Goal: Transaction & Acquisition: Purchase product/service

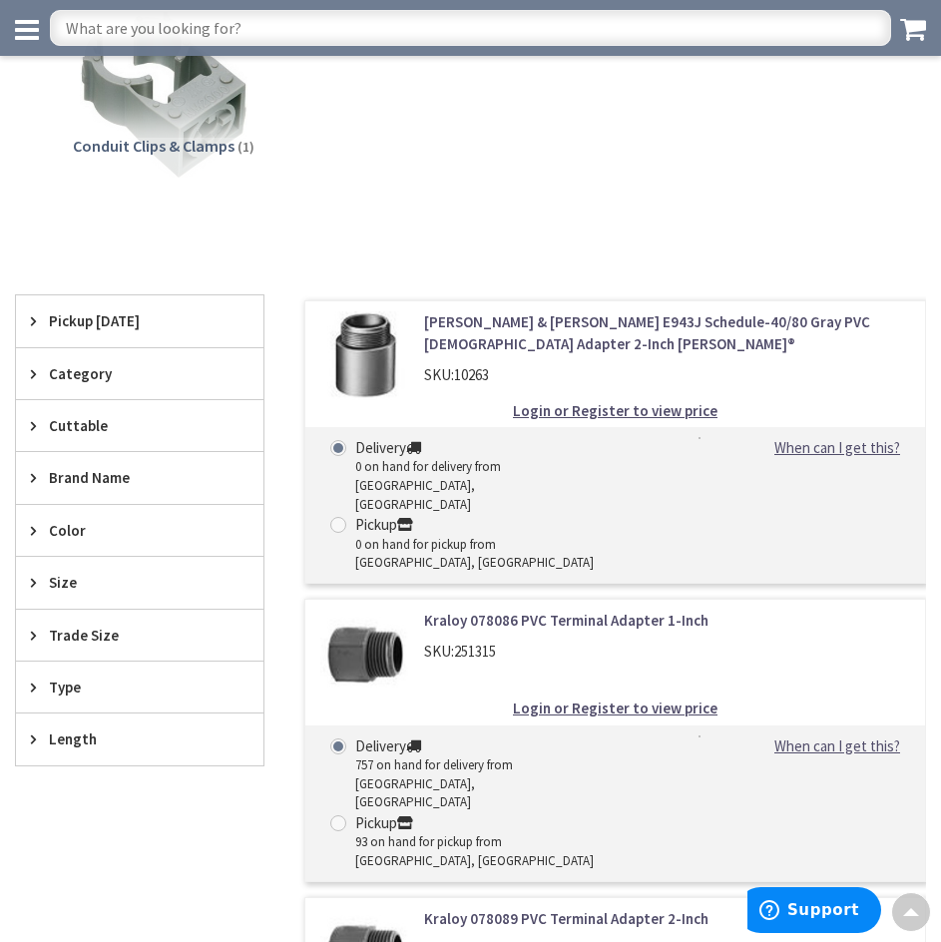
click at [511, 85] on div "PVC Conduit Fittings (32) Conduit Fitting Bodies (1) Miscellaneous Hardware (1)…" at bounding box center [470, 6] width 911 height 426
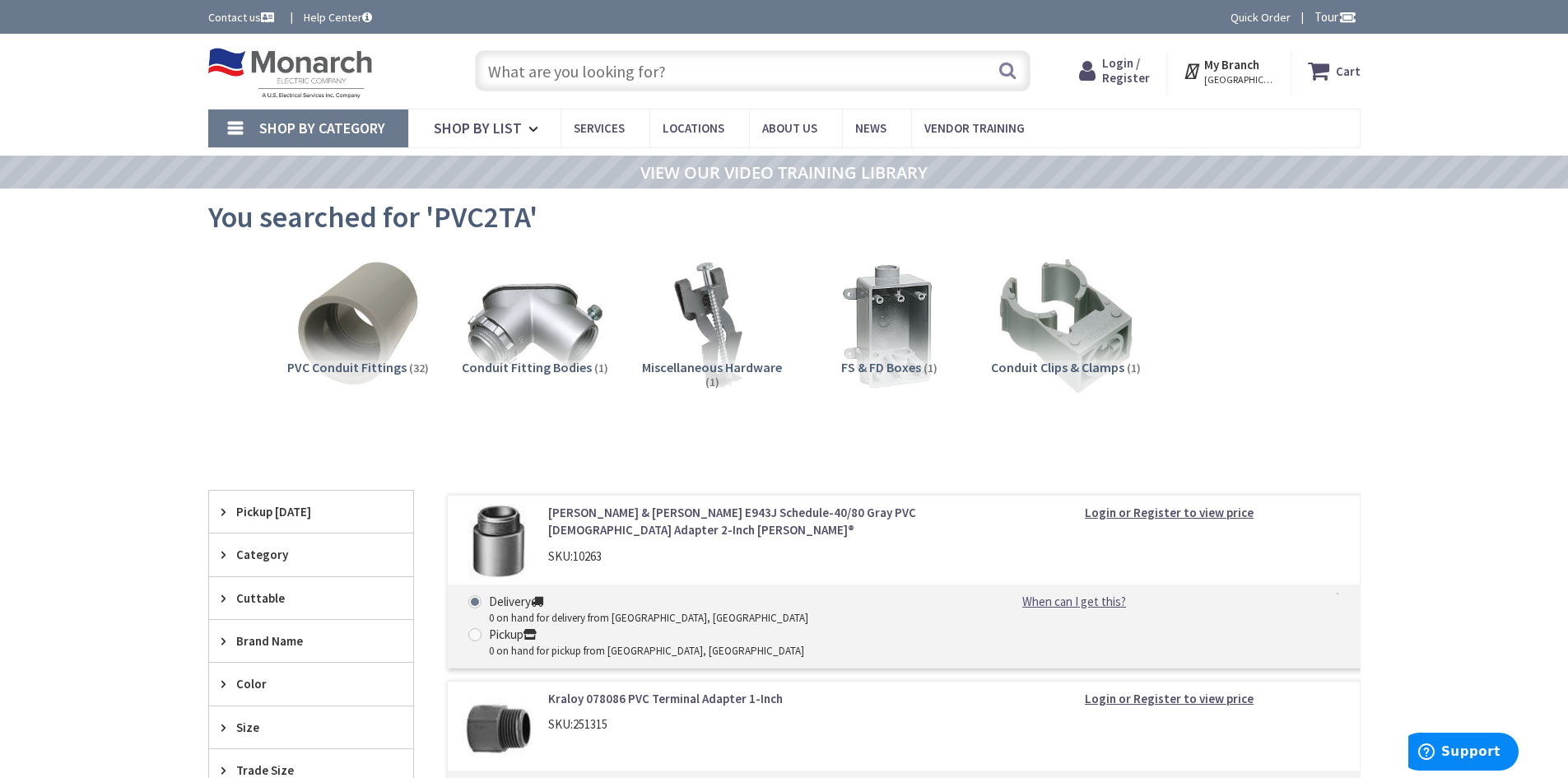
click at [671, 59] on input "text" at bounding box center [753, 71] width 555 height 41
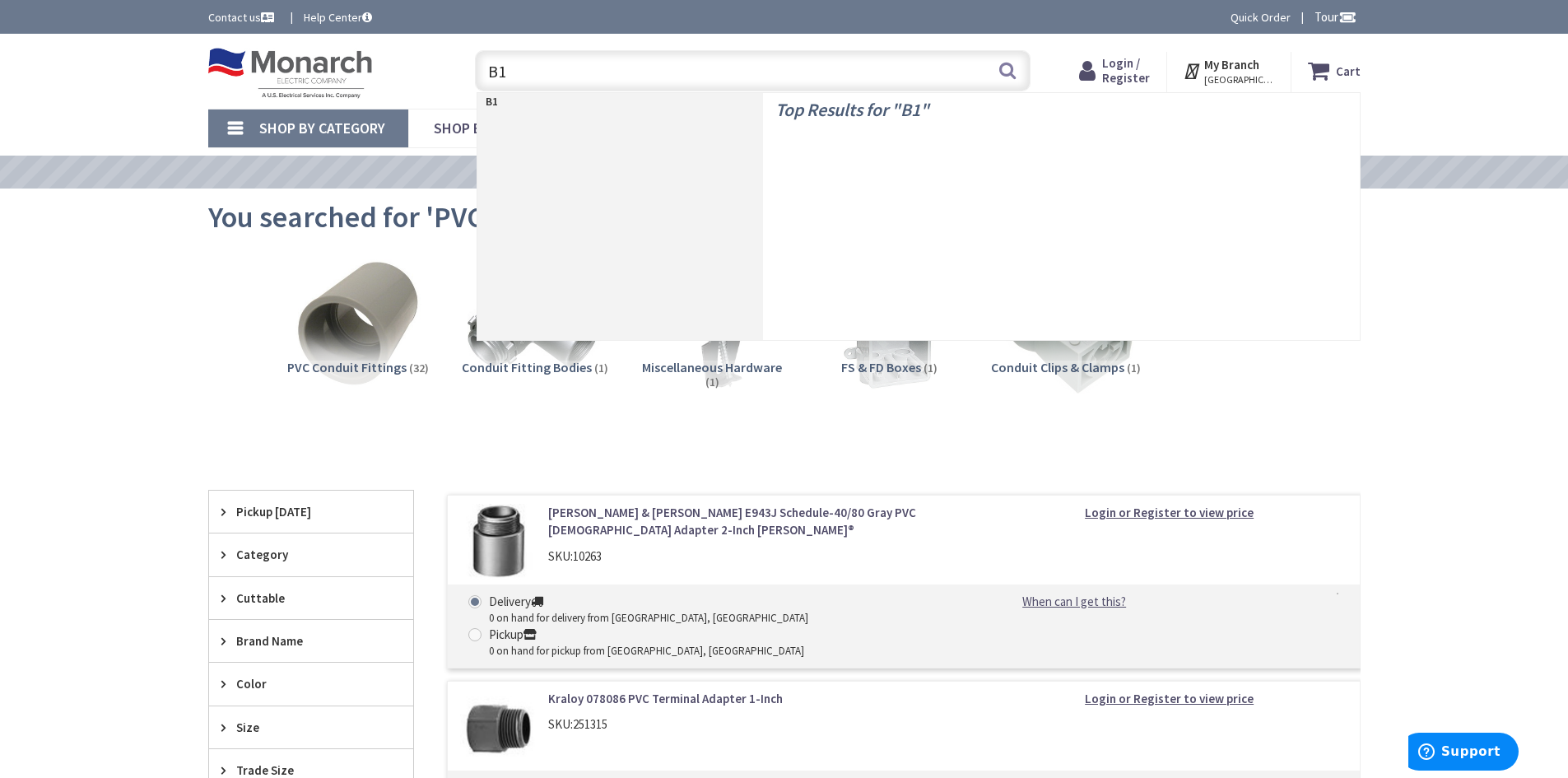
type input "B14"
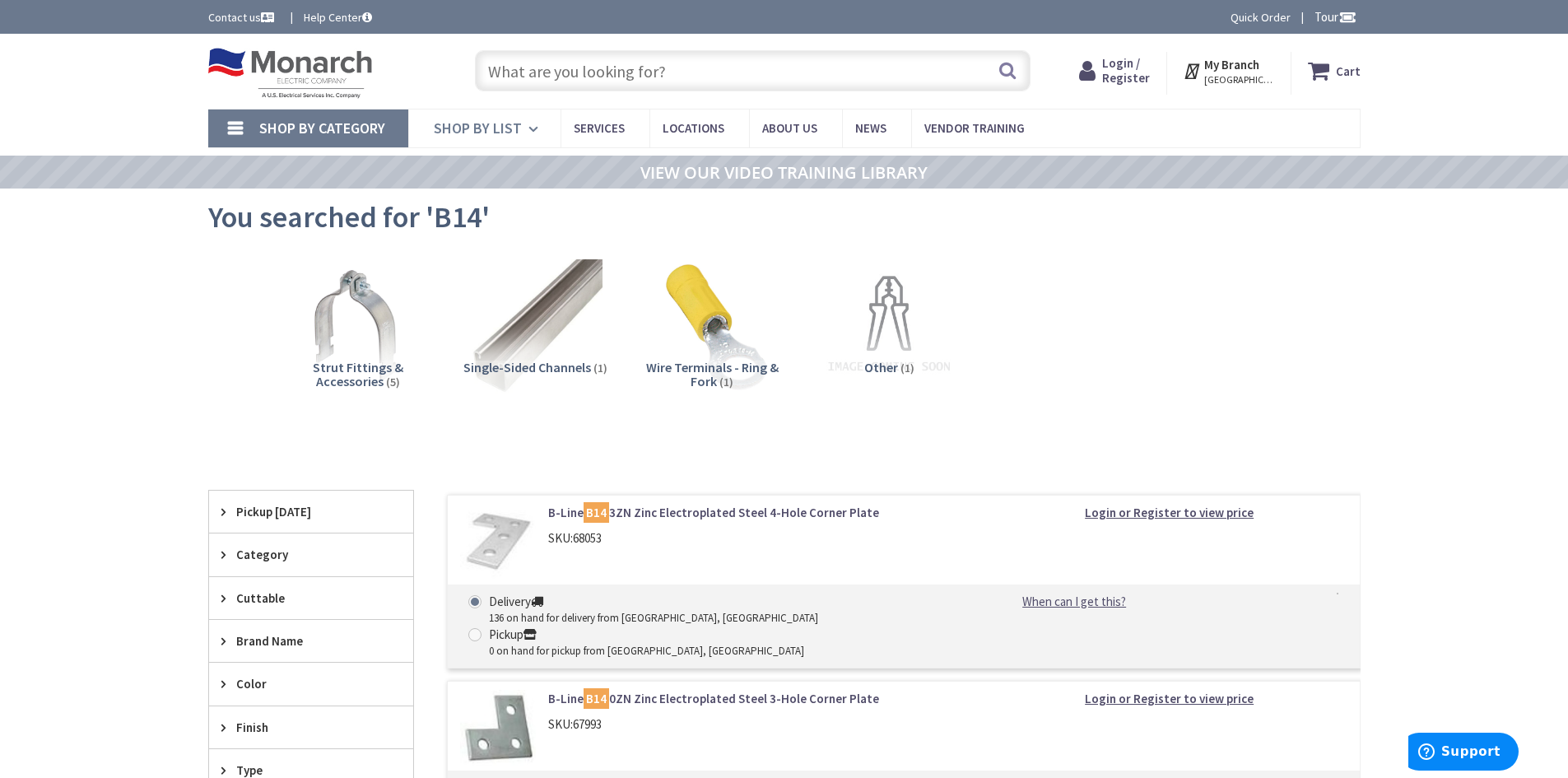
click at [528, 127] on icon at bounding box center [536, 130] width 16 height 36
click at [528, 130] on icon at bounding box center [536, 130] width 16 height 36
click at [530, 130] on icon at bounding box center [536, 130] width 16 height 36
click at [485, 124] on span "Shop By List" at bounding box center [478, 128] width 88 height 19
click at [505, 137] on span "Shop By List" at bounding box center [478, 128] width 88 height 19
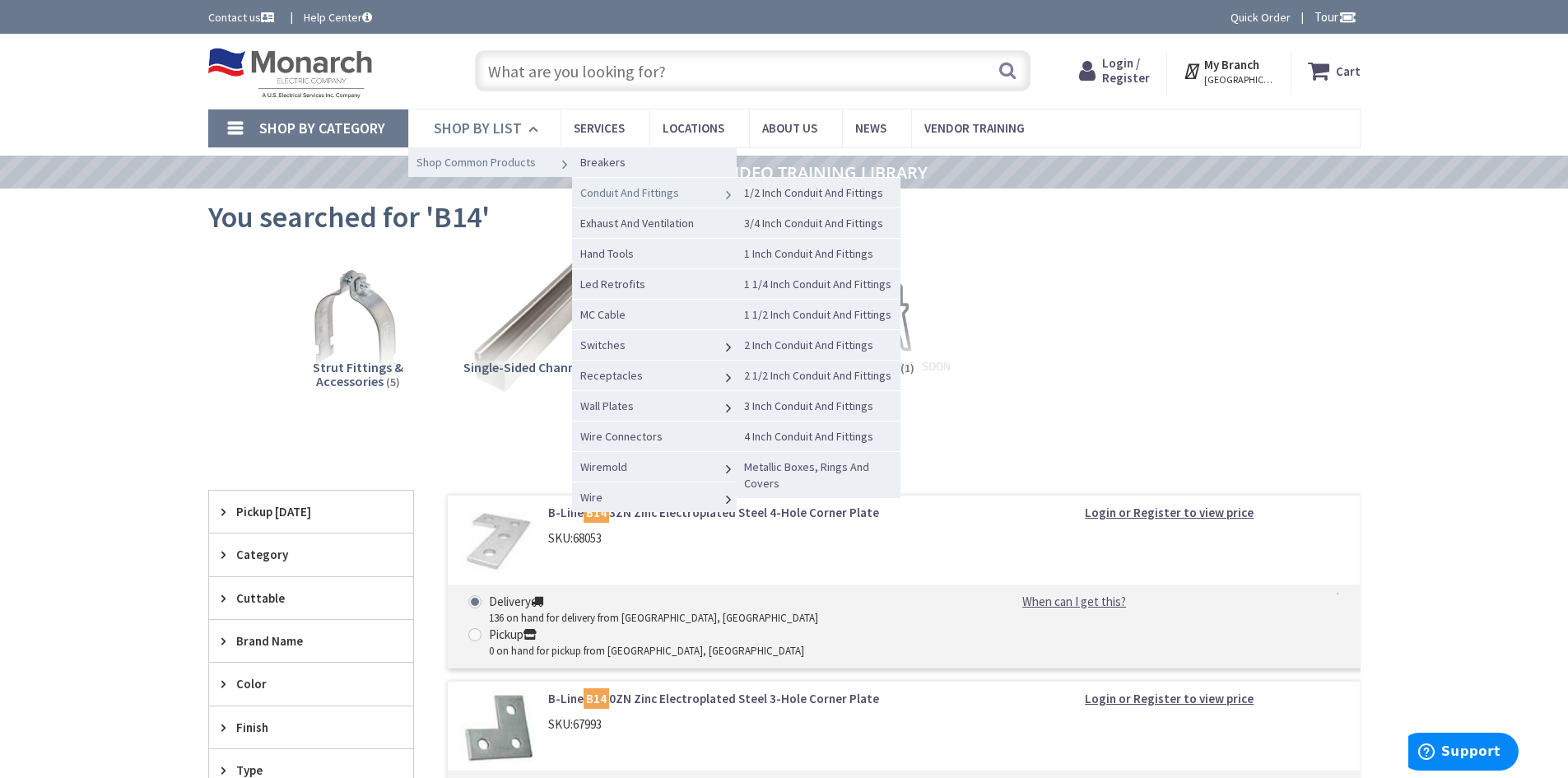
click at [603, 196] on span "Conduit And Fittings" at bounding box center [630, 192] width 99 height 15
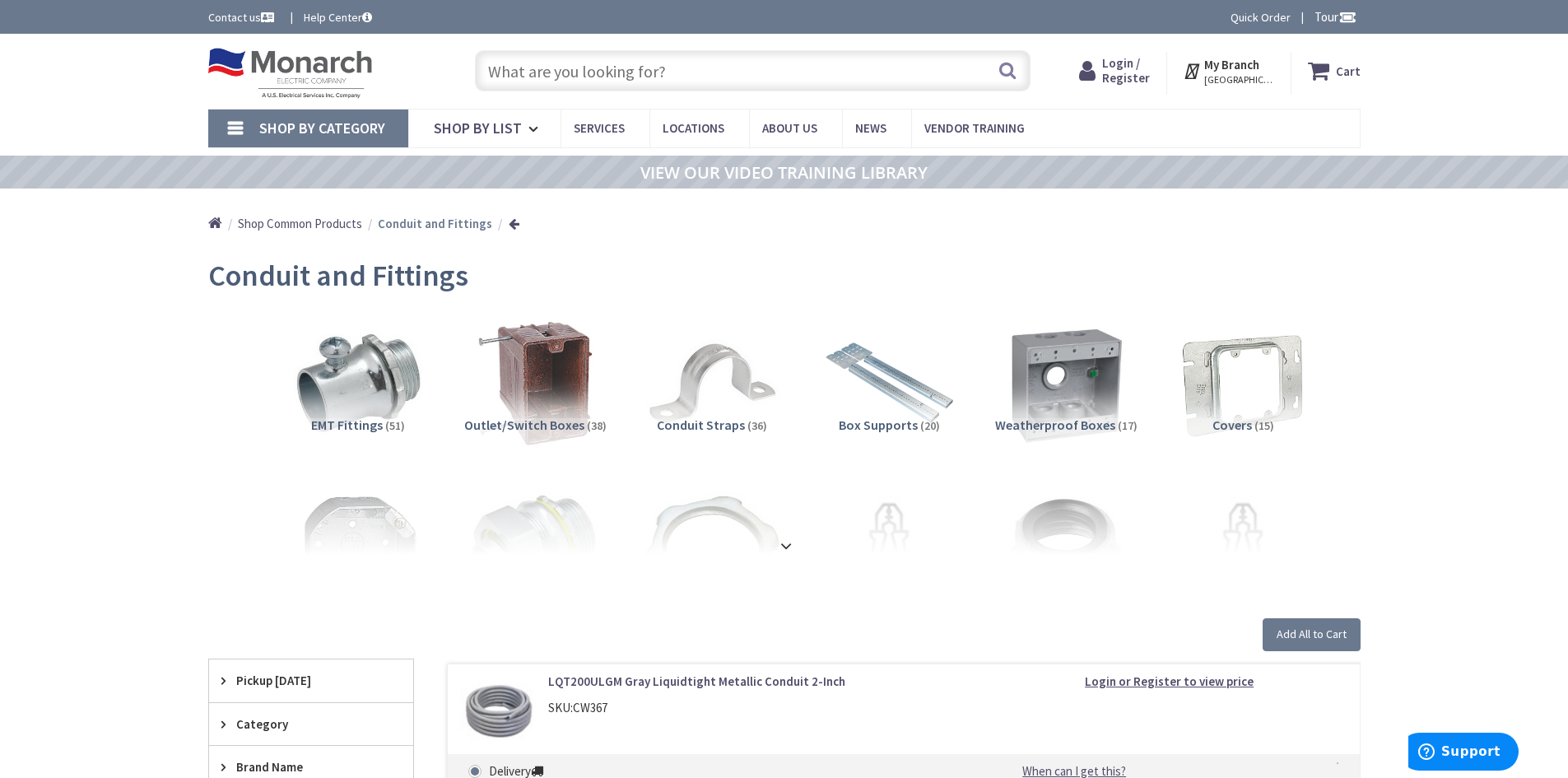
click at [762, 73] on input "text" at bounding box center [753, 71] width 555 height 41
click at [532, 130] on icon at bounding box center [536, 130] width 16 height 36
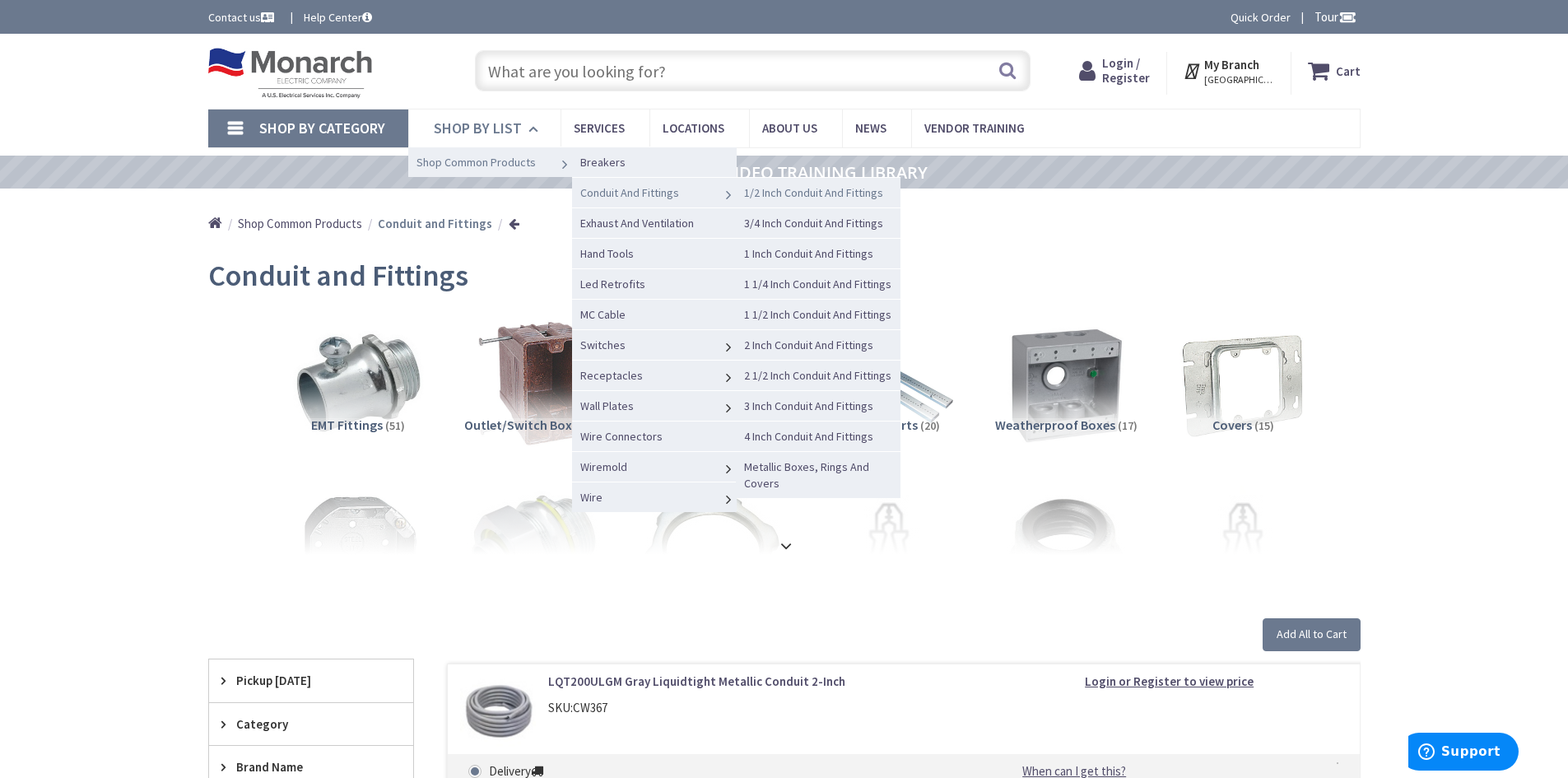
click at [767, 197] on span "1/2 Inch Conduit And Fittings" at bounding box center [814, 192] width 139 height 15
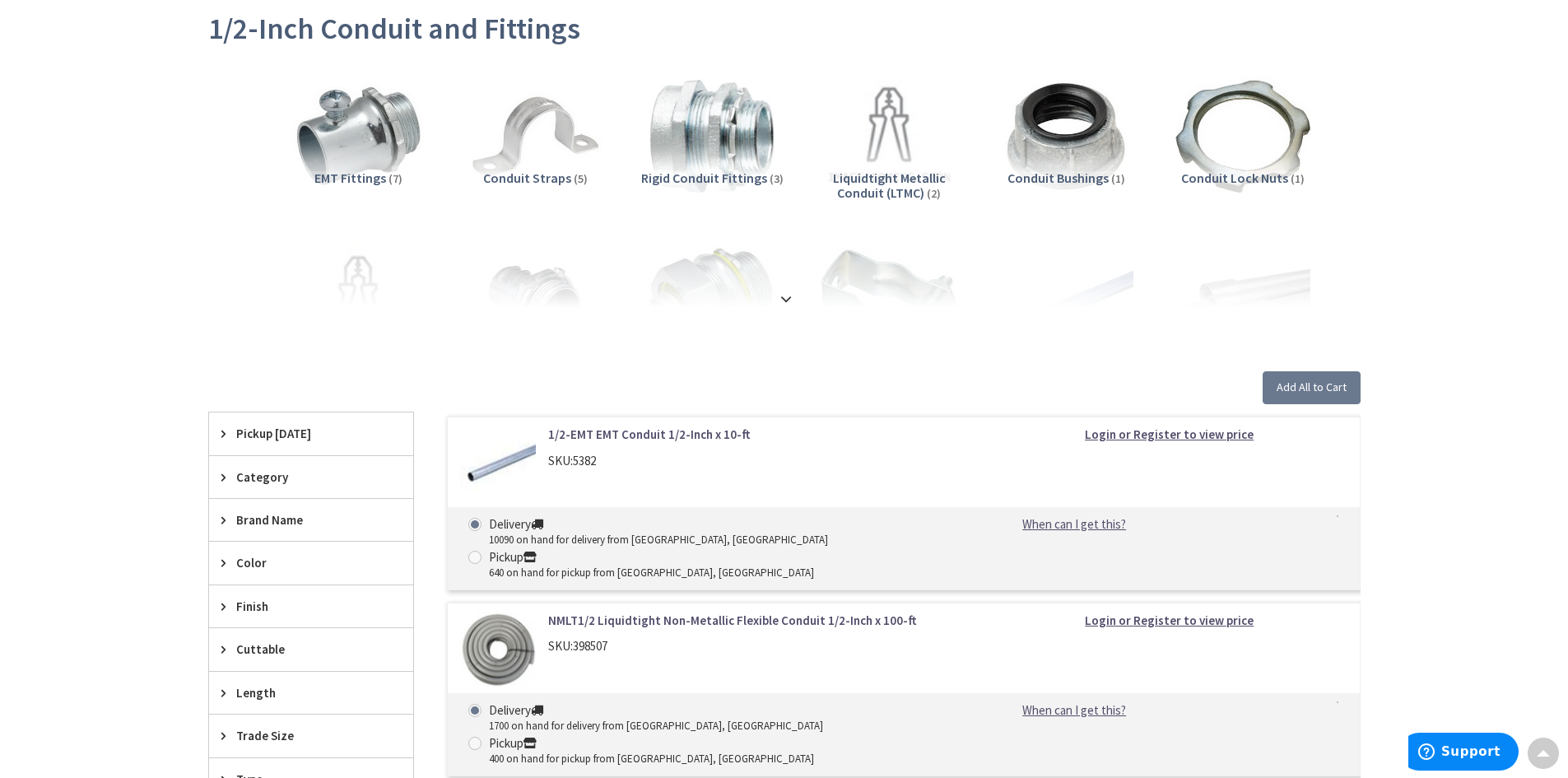
scroll to position [165, 0]
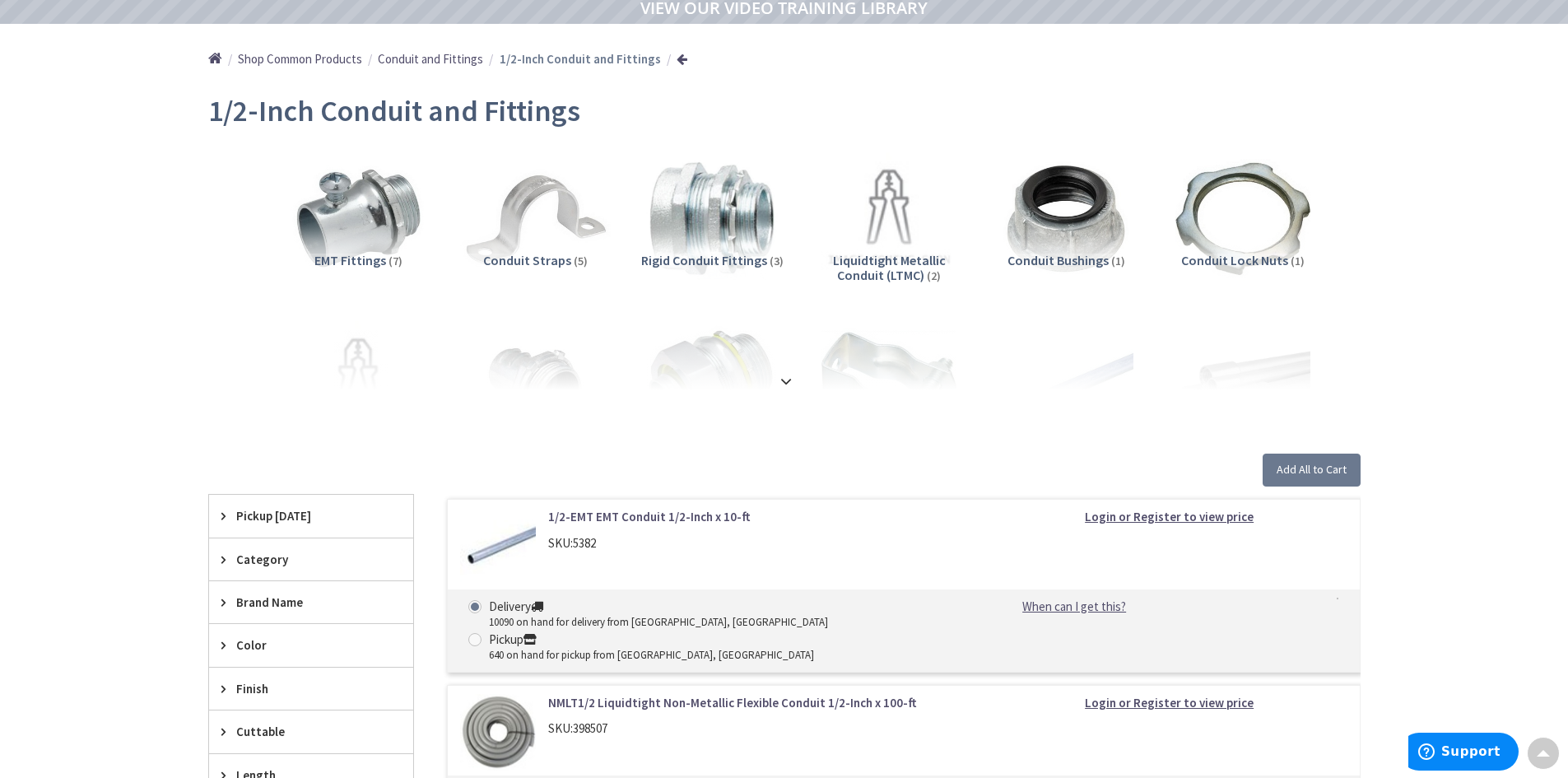
click at [544, 240] on img at bounding box center [535, 219] width 149 height 149
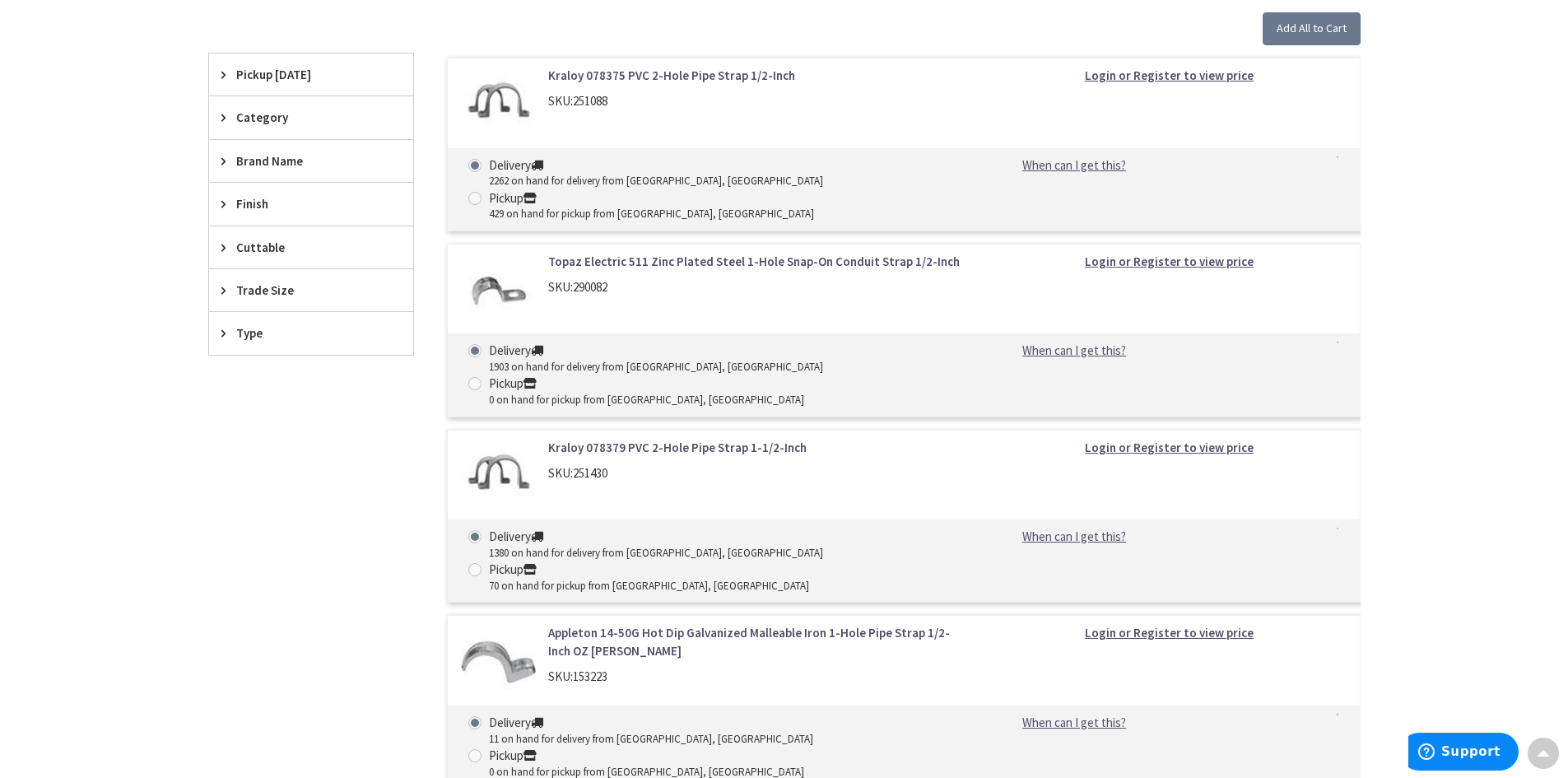
scroll to position [587, 0]
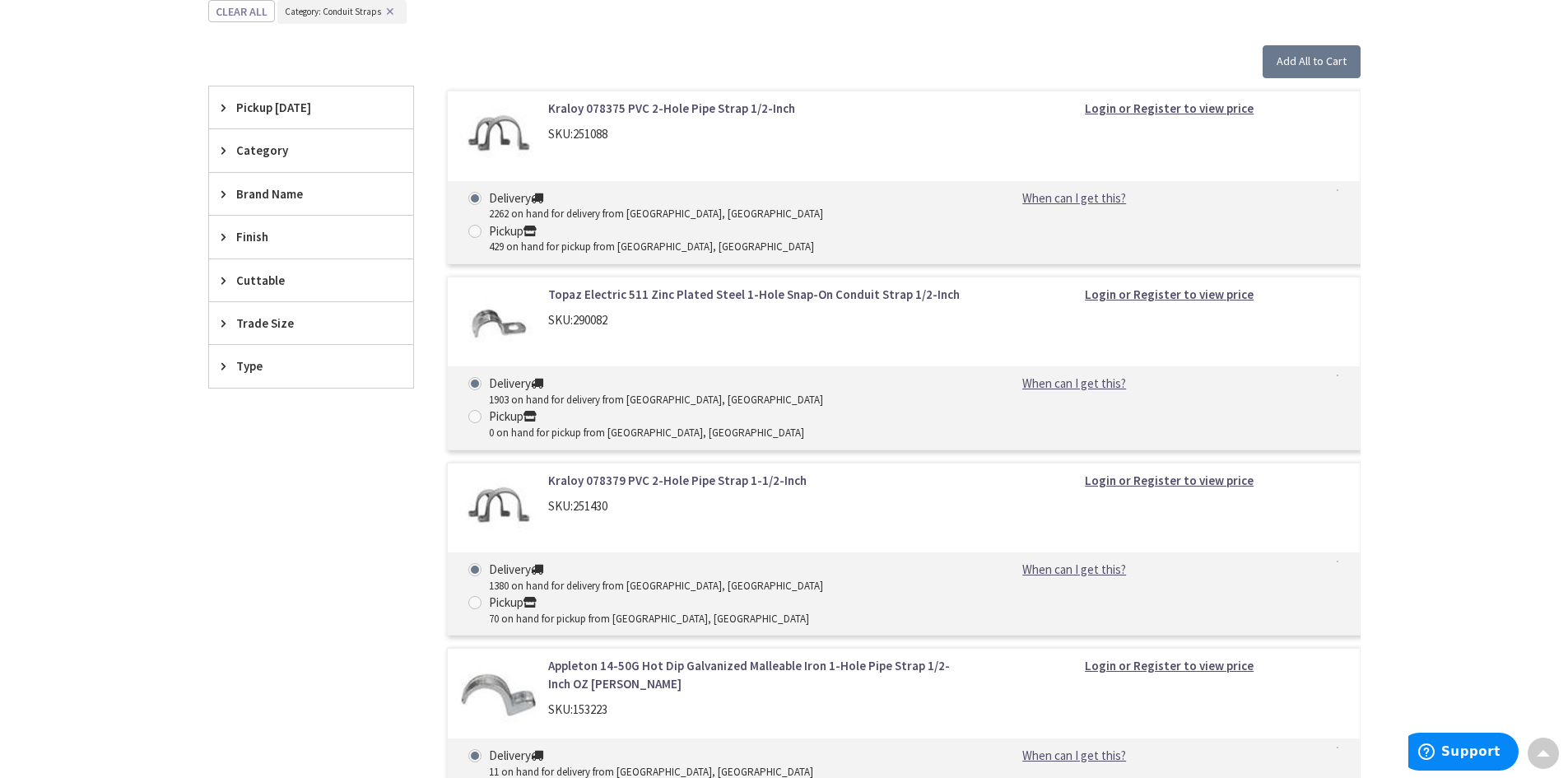
click at [249, 195] on span "Brand Name" at bounding box center [303, 193] width 135 height 17
click at [265, 338] on span "Topaz Electric" at bounding box center [310, 338] width 204 height 28
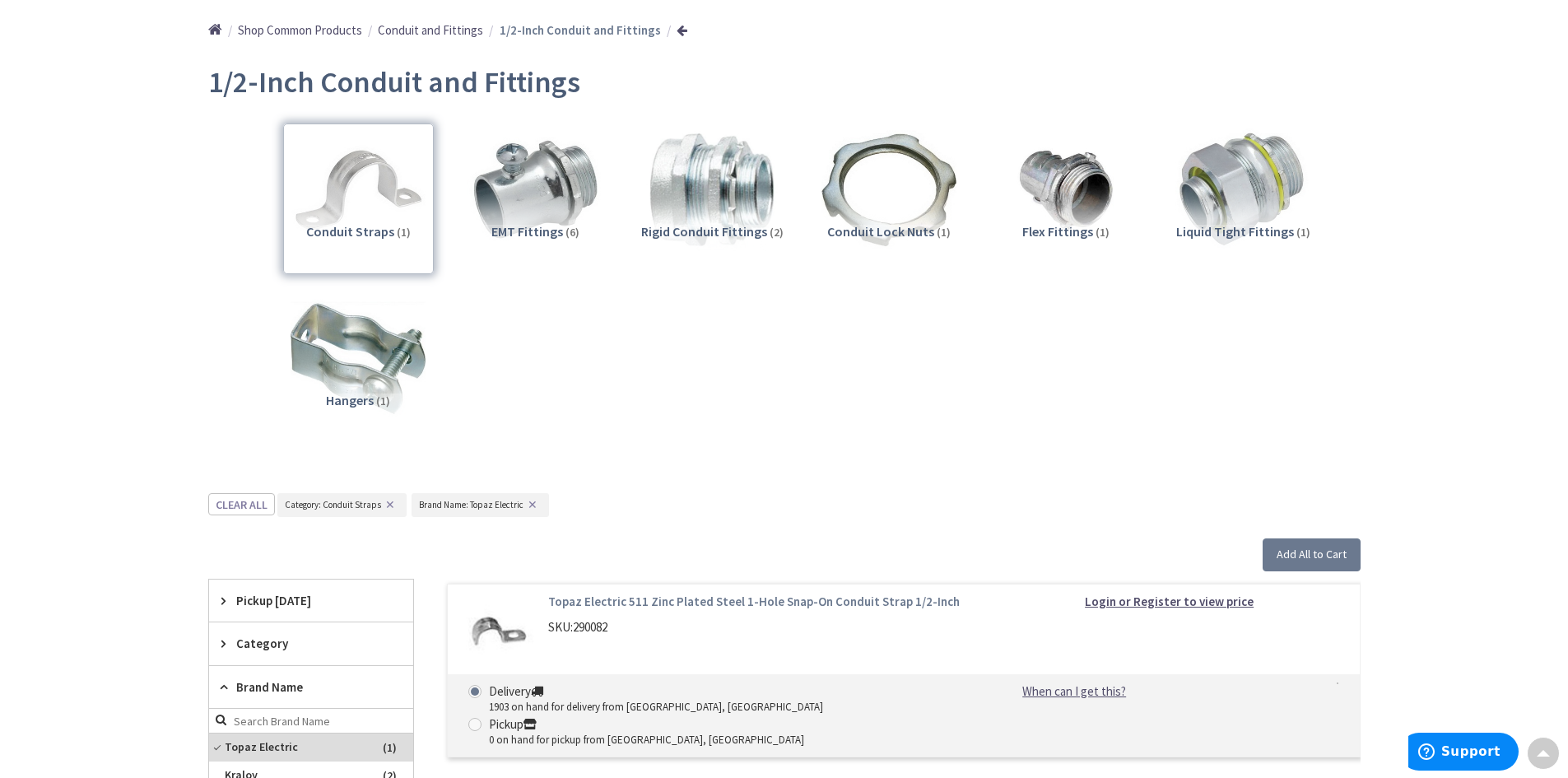
scroll to position [192, 0]
click at [354, 360] on img at bounding box center [357, 359] width 149 height 149
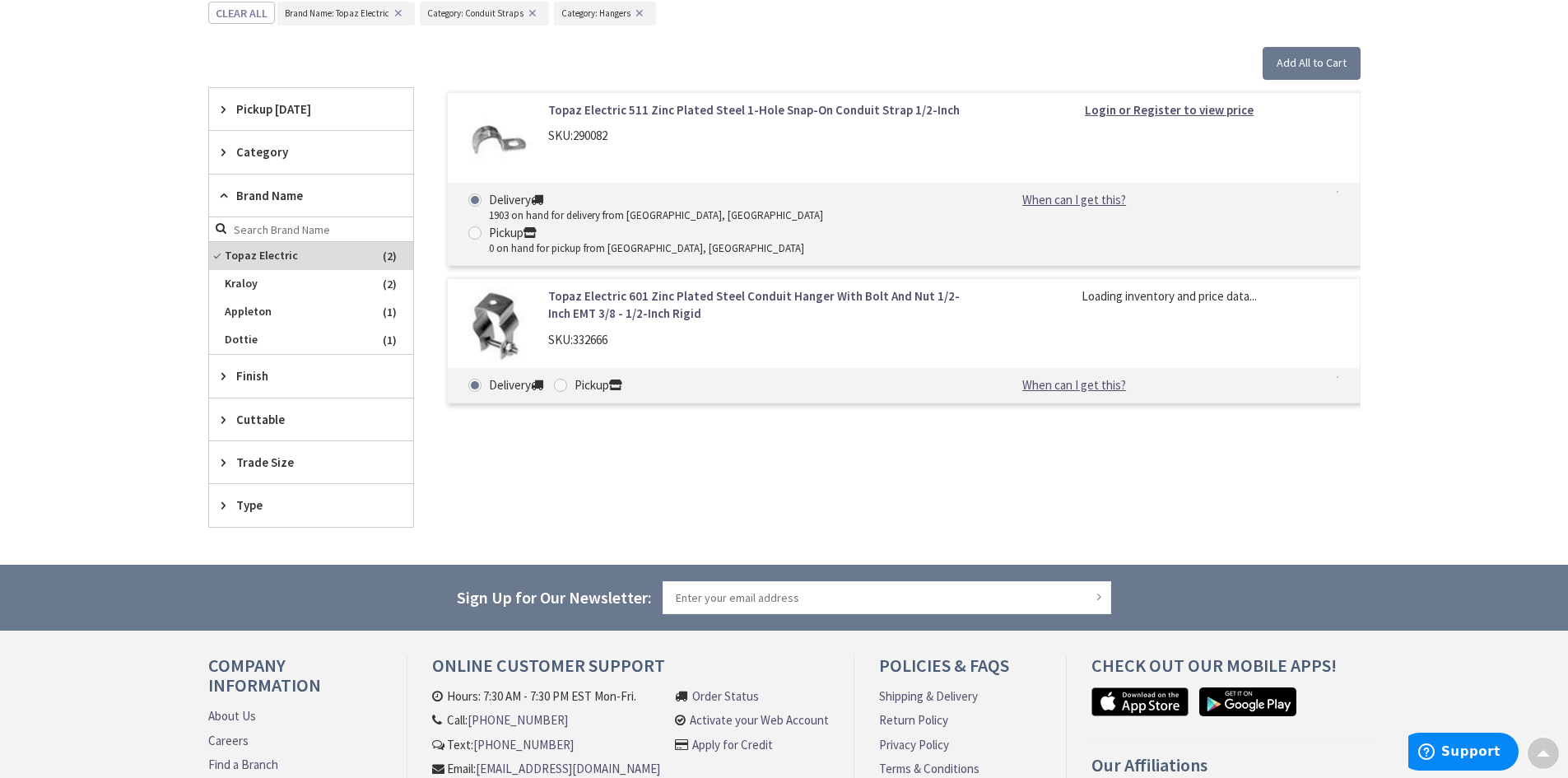
scroll to position [686, 0]
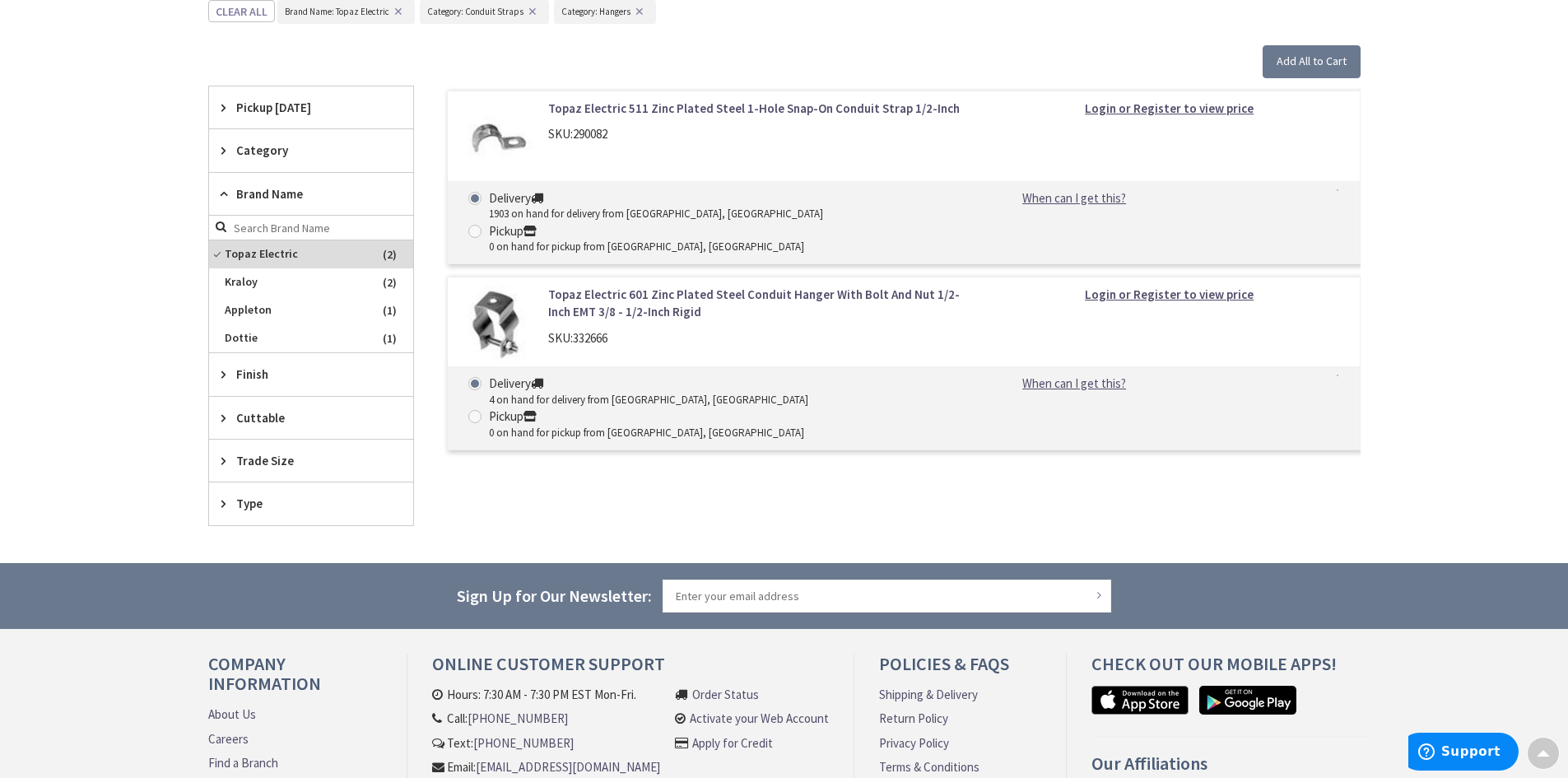
click at [588, 285] on link "Topaz Electric 601 Zinc Plated Steel Conduit Hanger With Bolt And Nut 1/2-Inch …" at bounding box center [758, 303] width 419 height 35
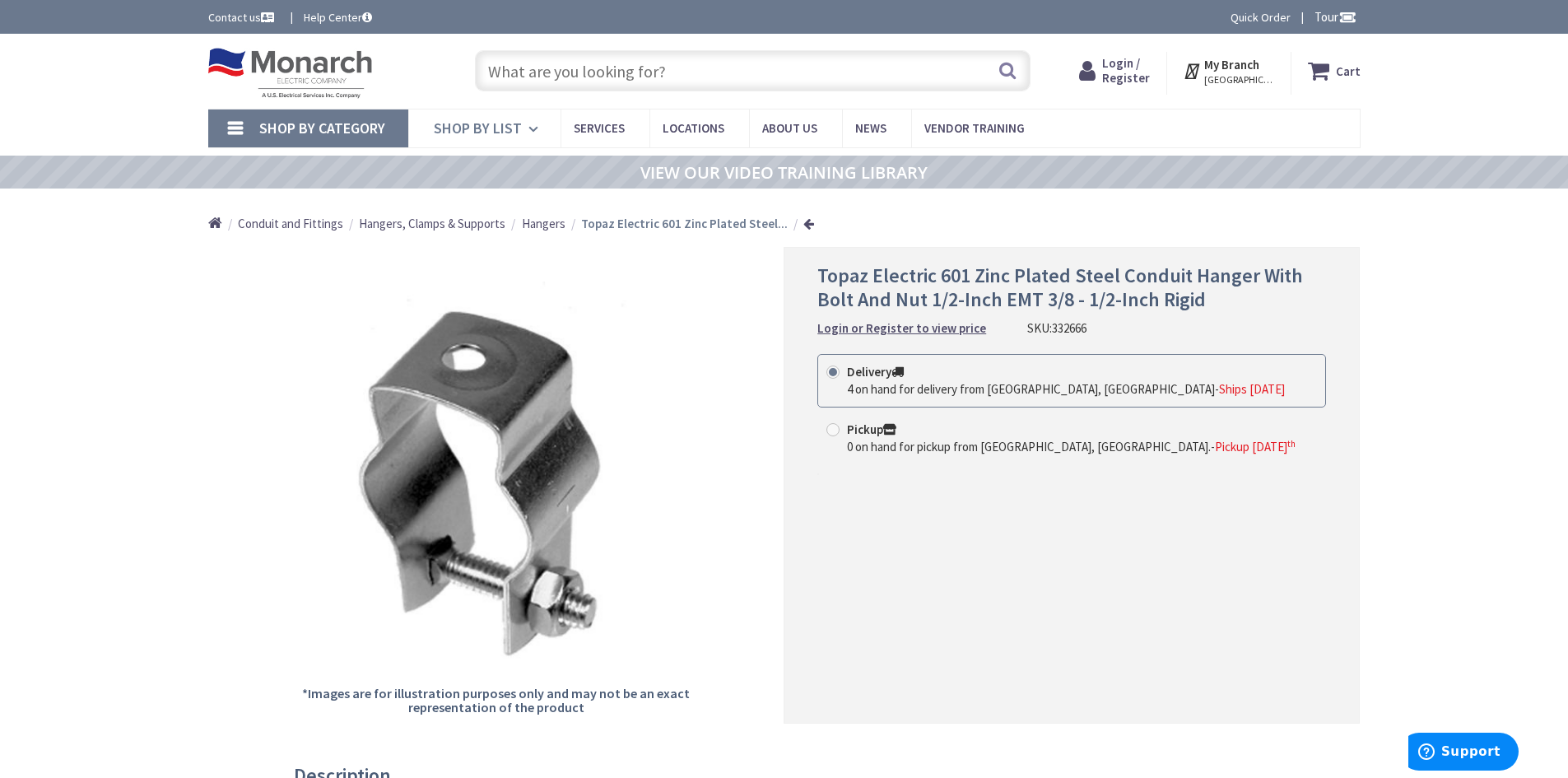
click at [533, 131] on icon at bounding box center [536, 130] width 16 height 36
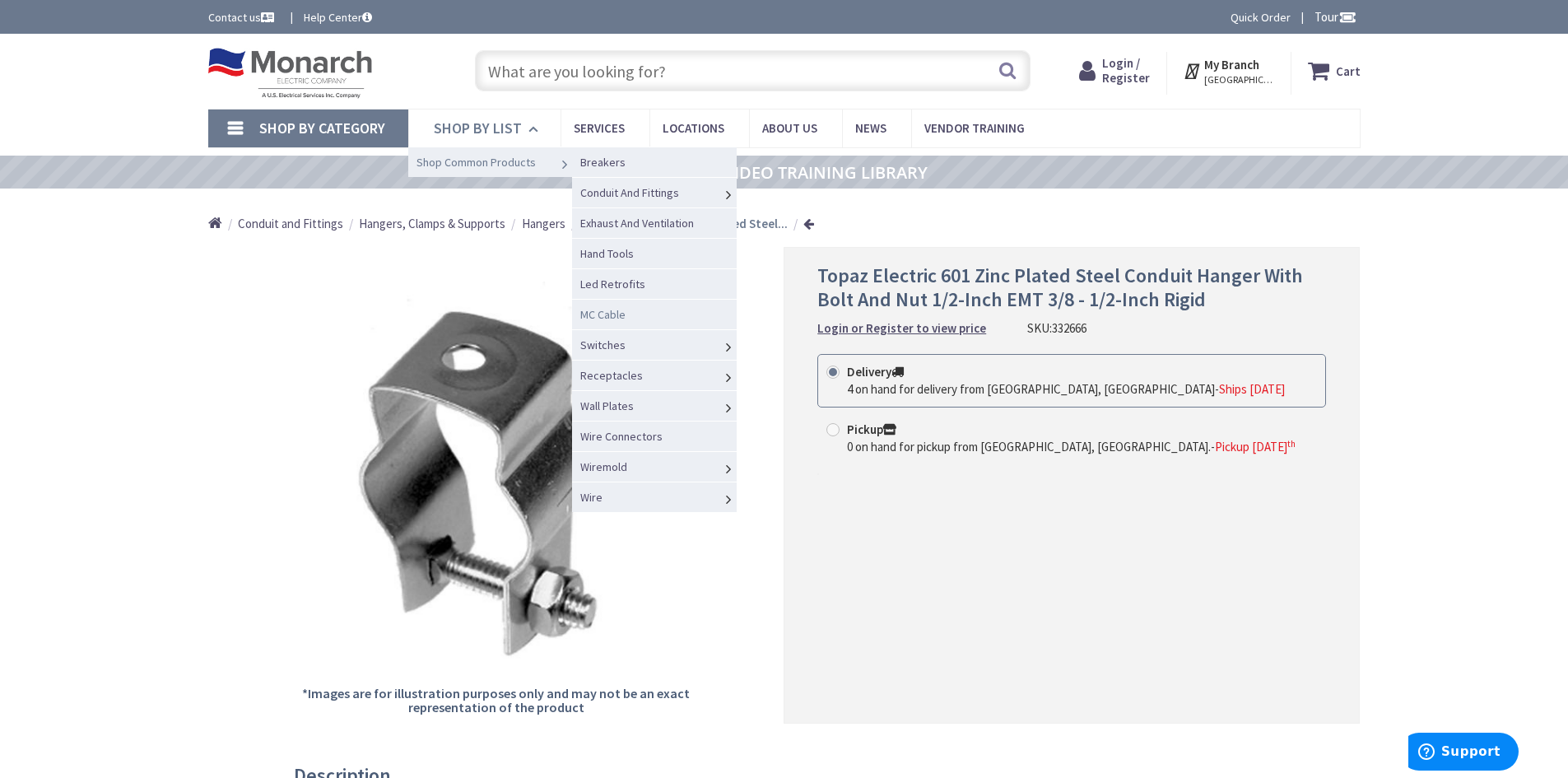
click at [620, 315] on span "MC Cable" at bounding box center [602, 314] width 45 height 15
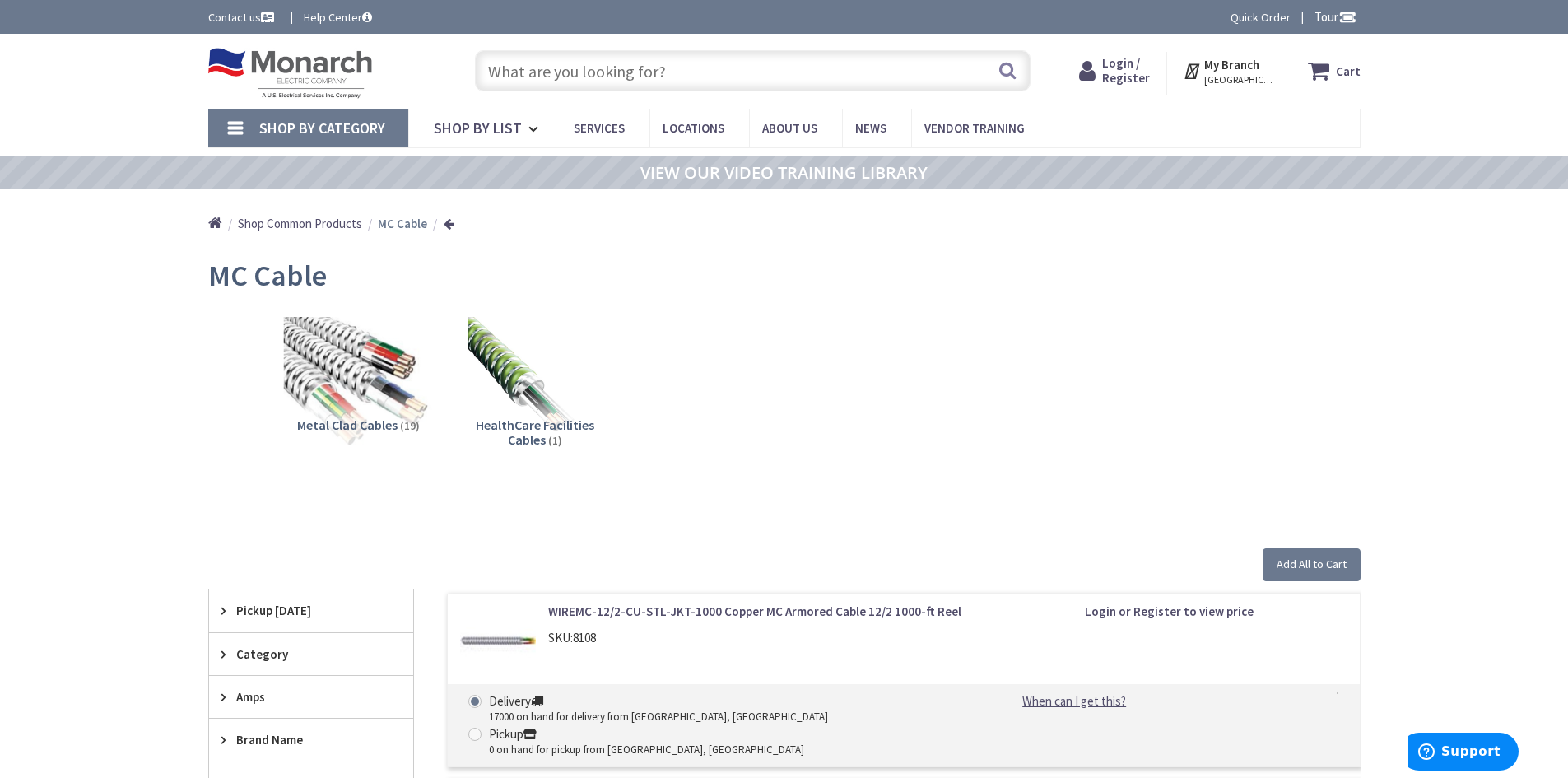
click at [375, 394] on img at bounding box center [357, 383] width 149 height 149
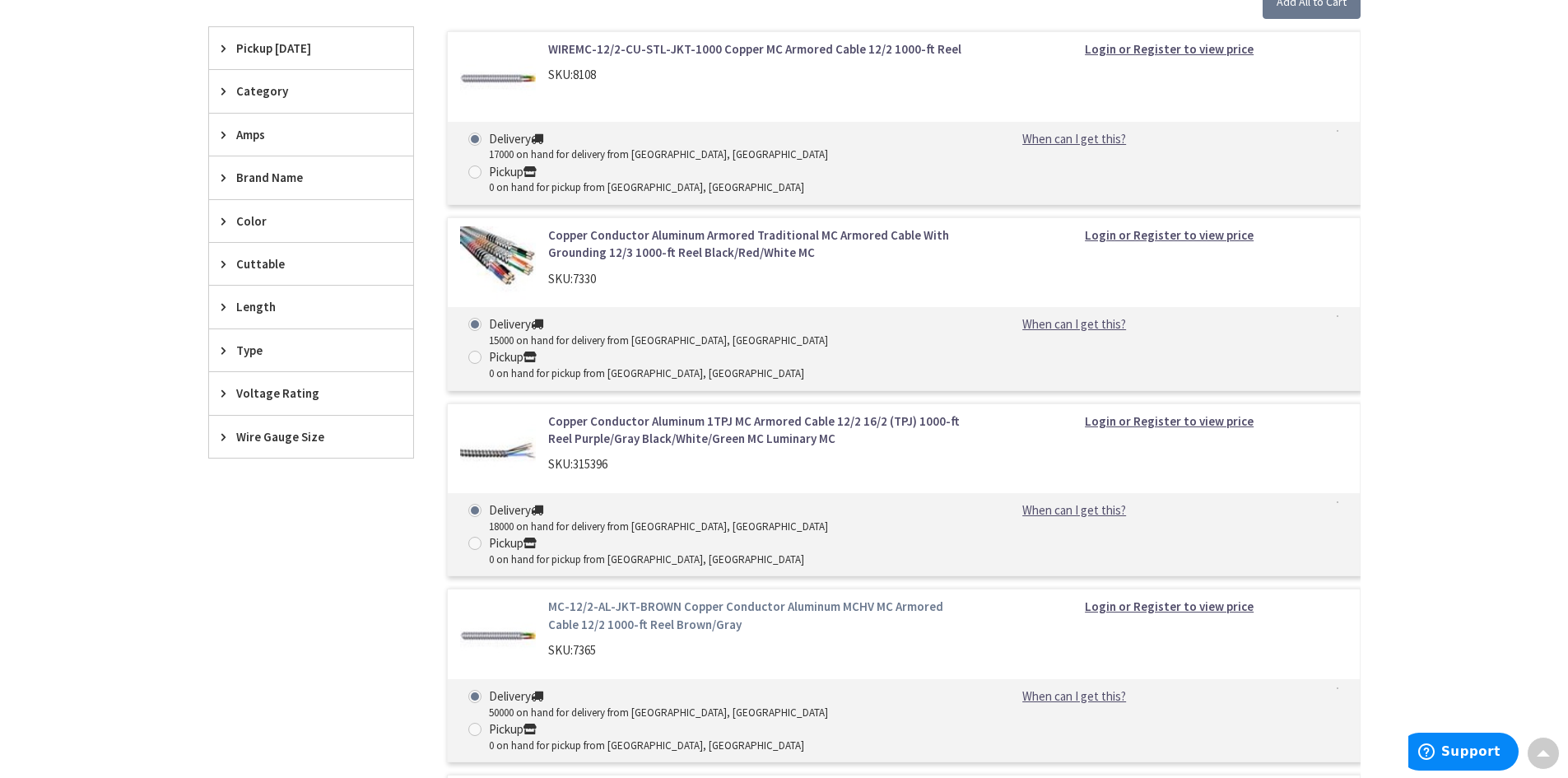
scroll to position [353, 0]
